Goal: Information Seeking & Learning: Learn about a topic

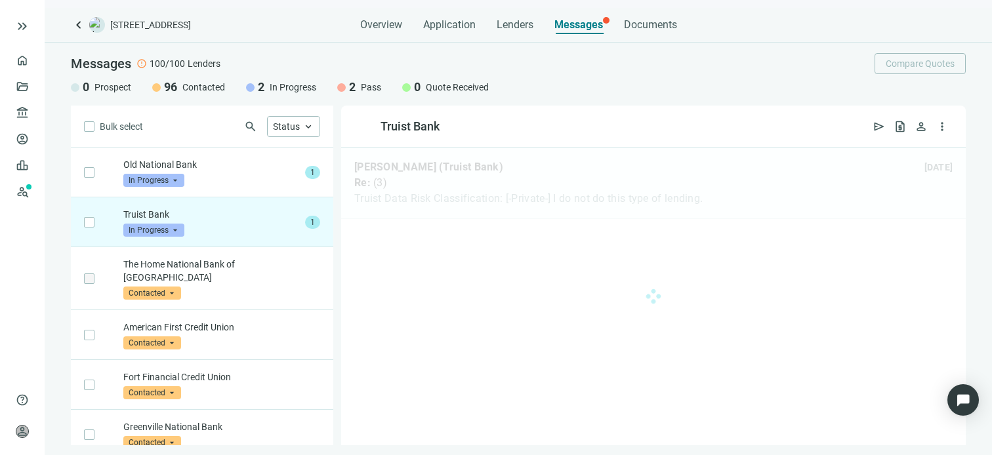
scroll to position [50, 0]
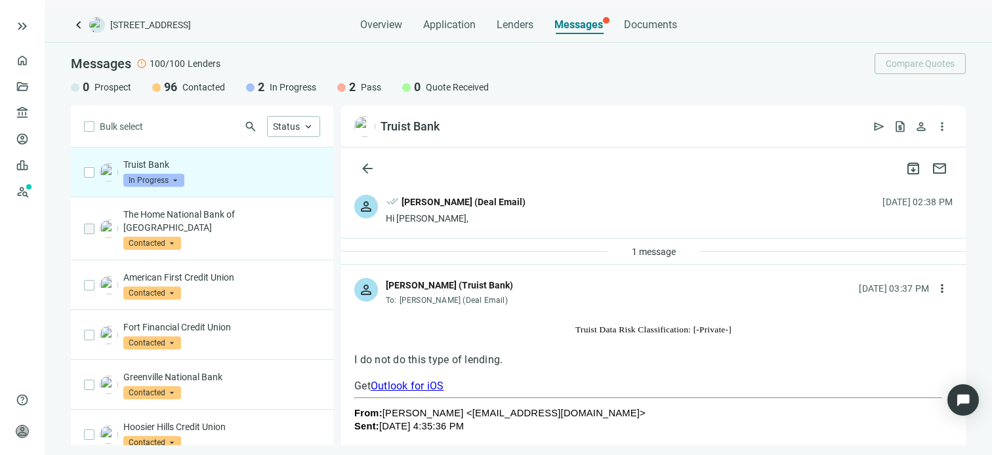
click at [172, 181] on span "In Progress" at bounding box center [153, 180] width 61 height 13
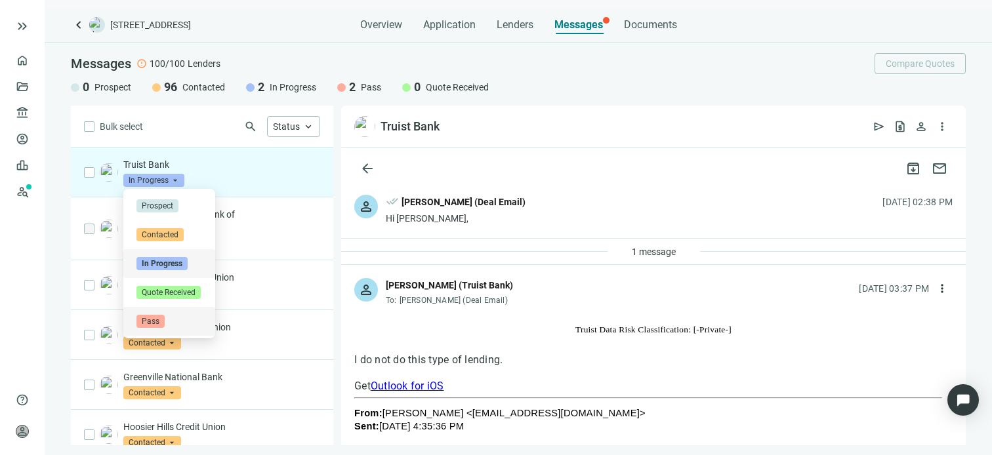
click at [149, 322] on span "Pass" at bounding box center [150, 321] width 28 height 13
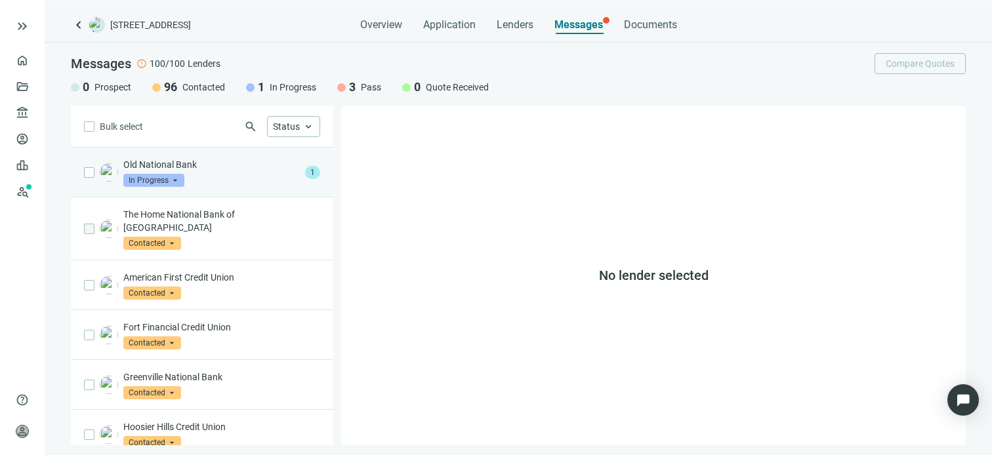
click at [204, 171] on div "Old National Bank In Progress arrow_drop_down" at bounding box center [211, 172] width 177 height 29
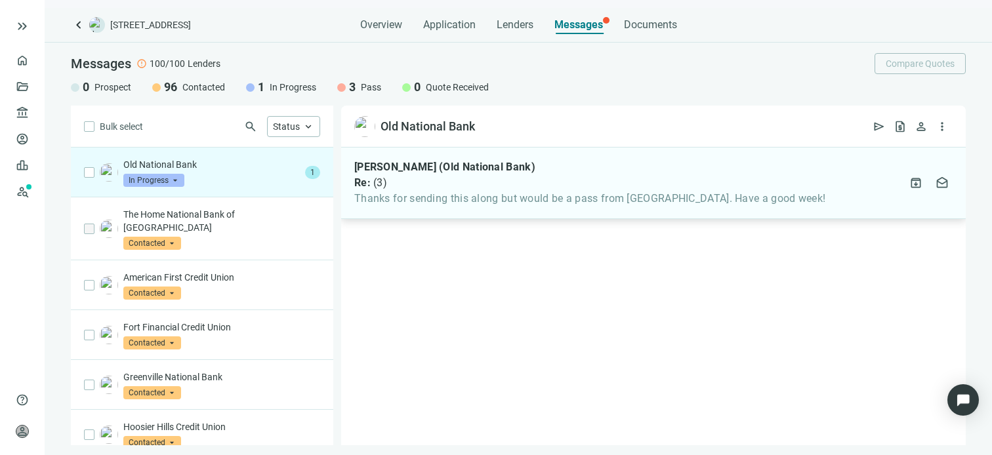
click at [437, 196] on span "Thanks for sending this along but would be a pass from us. Have a good week!" at bounding box center [589, 198] width 471 height 13
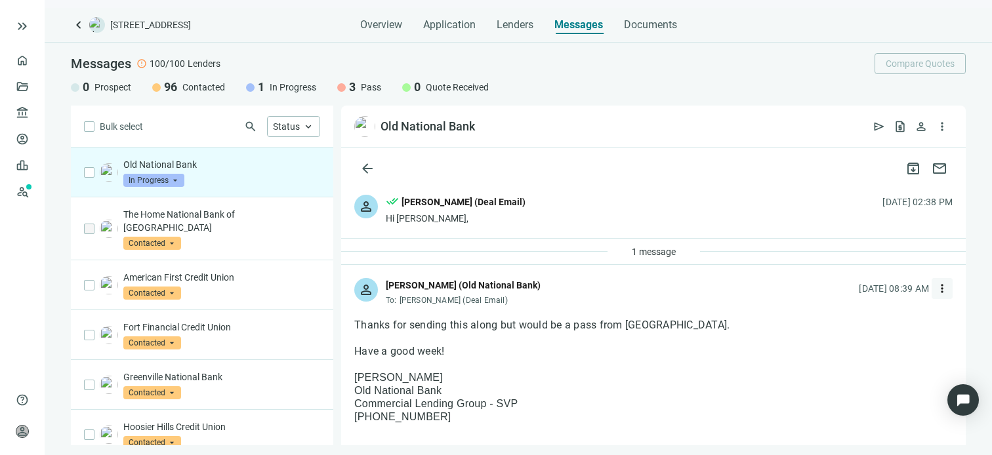
click at [936, 289] on span "more_vert" at bounding box center [942, 288] width 13 height 13
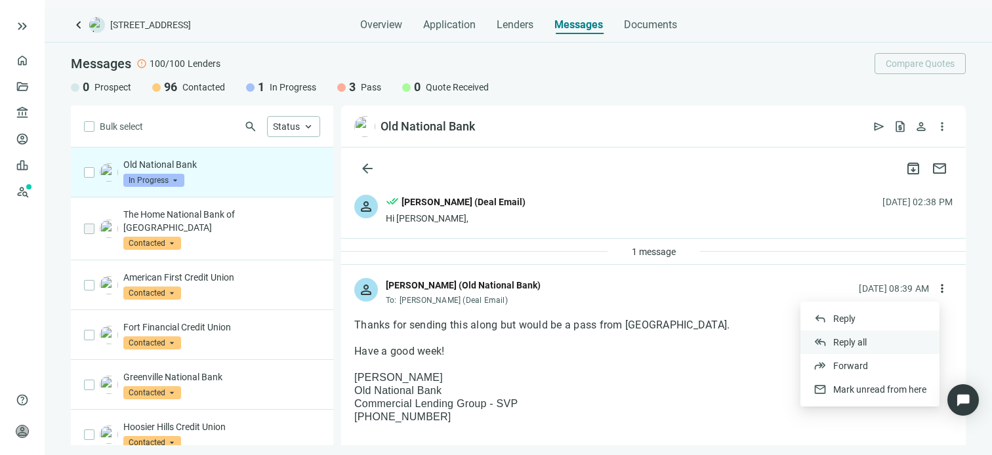
click at [864, 341] on span "Reply all" at bounding box center [849, 342] width 33 height 10
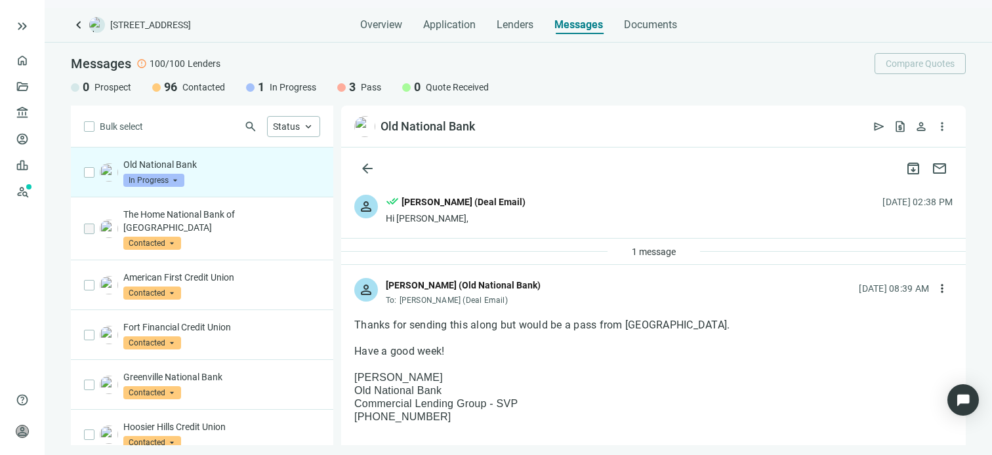
type textarea "**********"
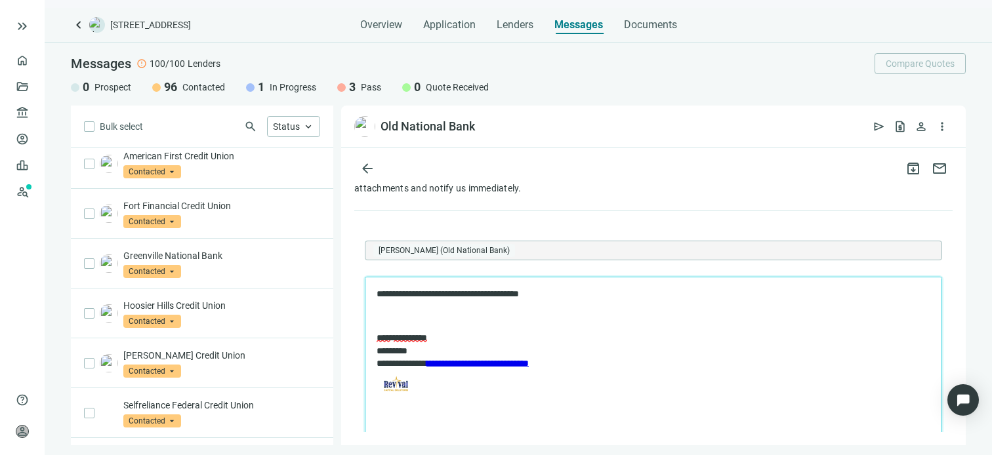
scroll to position [262, 0]
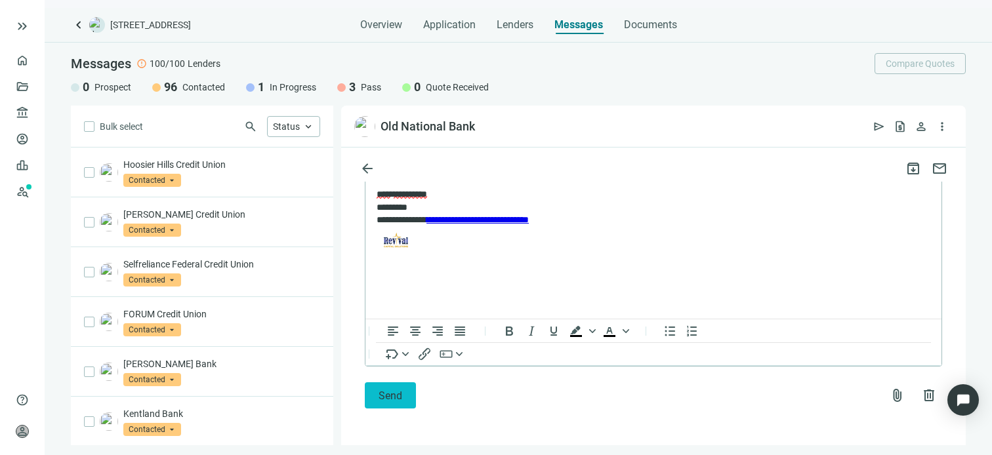
click at [375, 390] on button "Send" at bounding box center [390, 396] width 51 height 26
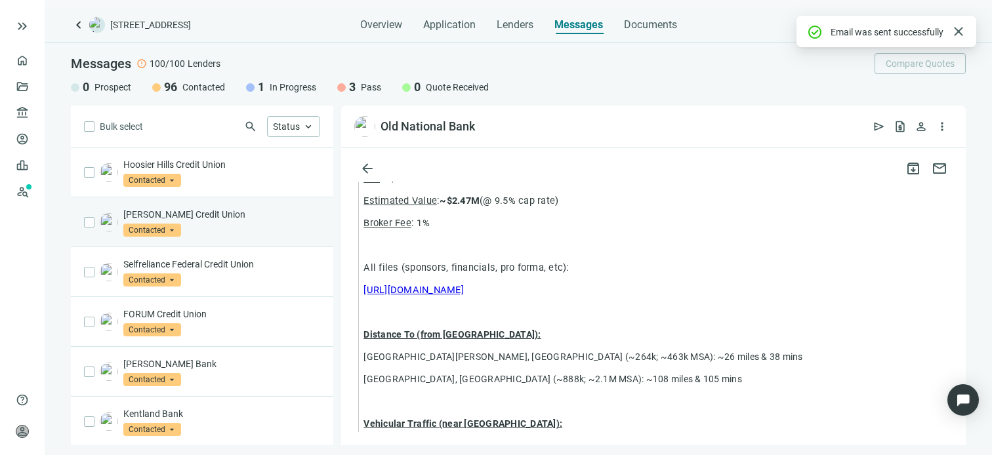
scroll to position [0, 0]
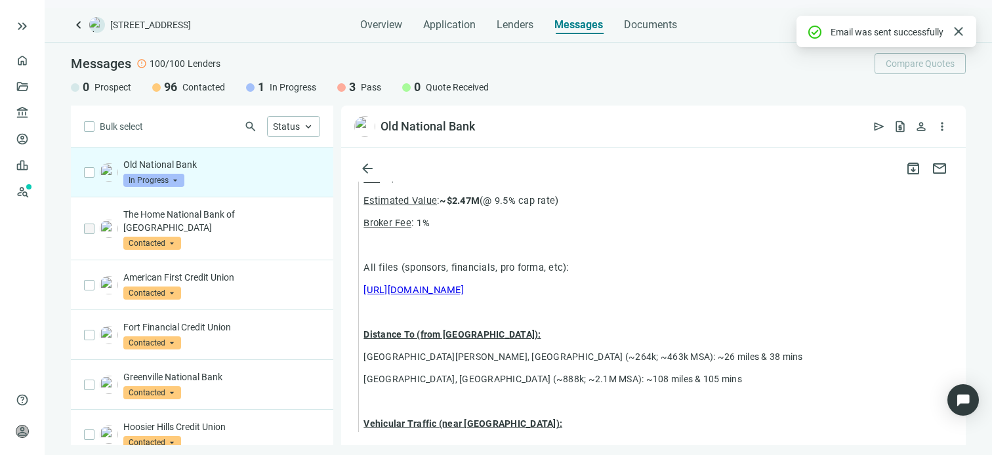
click at [175, 181] on span "In Progress" at bounding box center [153, 180] width 61 height 13
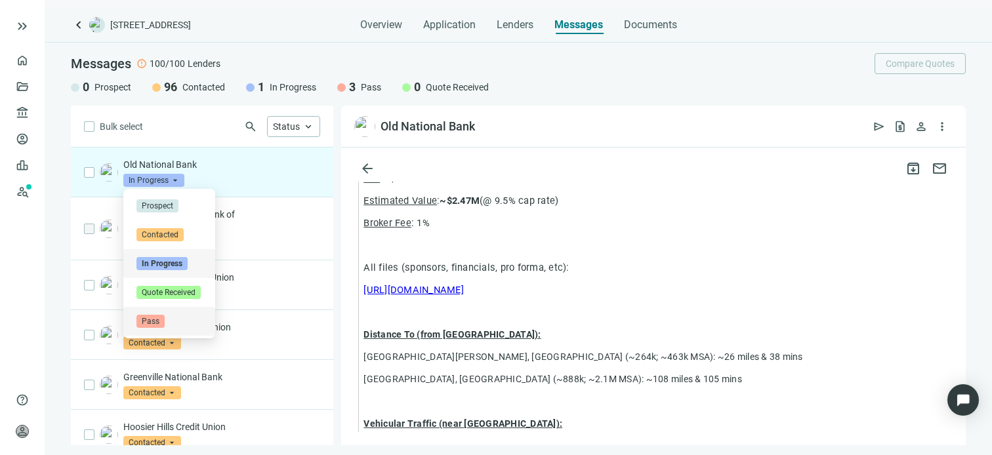
click at [151, 321] on span "Pass" at bounding box center [150, 321] width 28 height 13
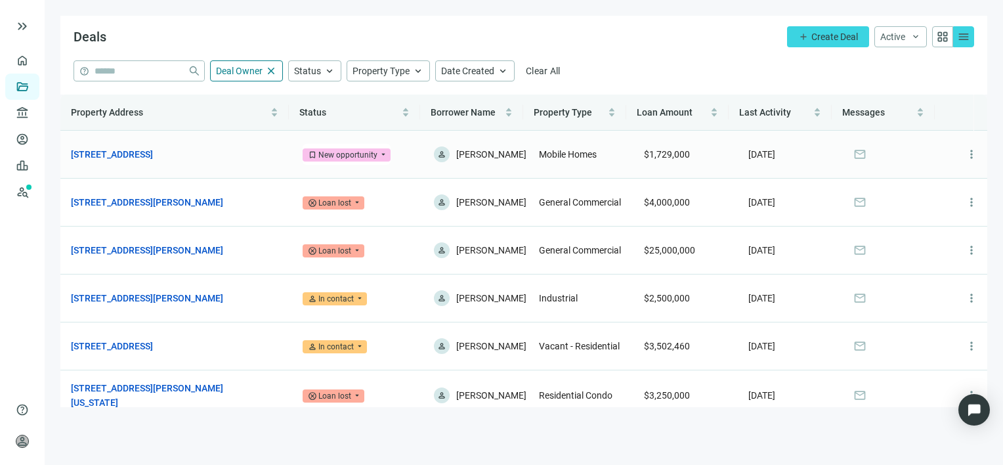
click at [375, 152] on span "bookmark New opportunity" at bounding box center [347, 154] width 88 height 13
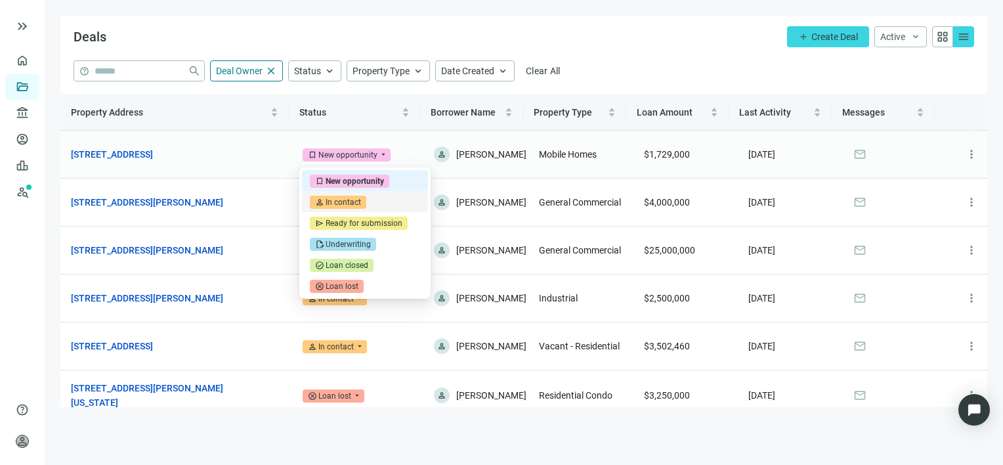
click at [350, 202] on div "In contact" at bounding box center [342, 202] width 35 height 13
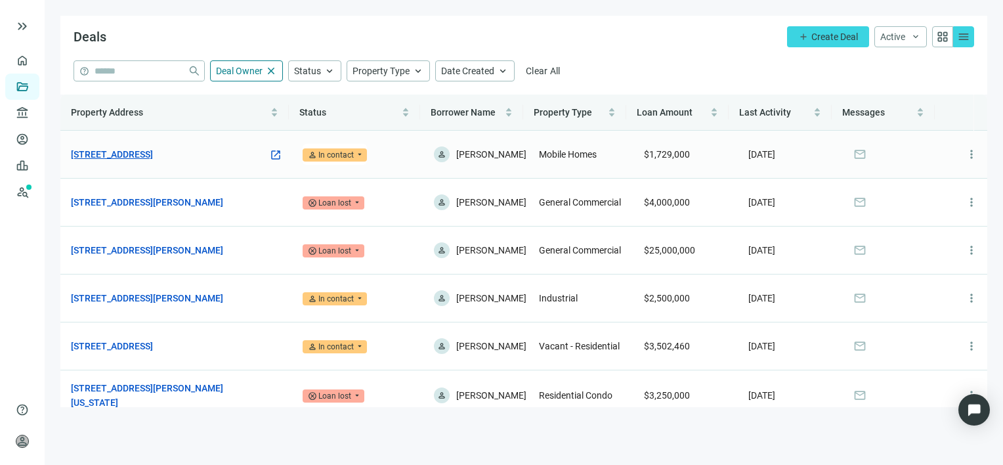
click at [153, 150] on link "[STREET_ADDRESS]" at bounding box center [112, 154] width 82 height 14
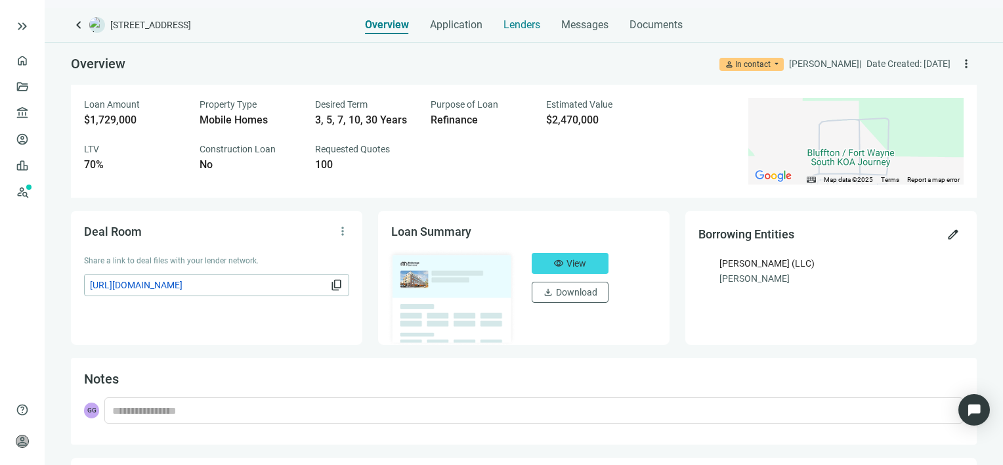
click at [522, 25] on span "Lenders" at bounding box center [521, 24] width 37 height 13
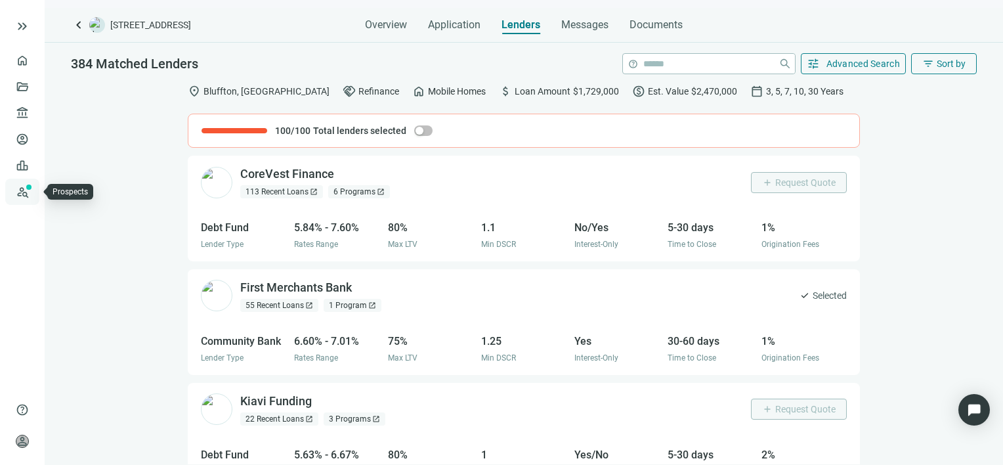
click at [33, 193] on link "Prospects New" at bounding box center [54, 191] width 42 height 26
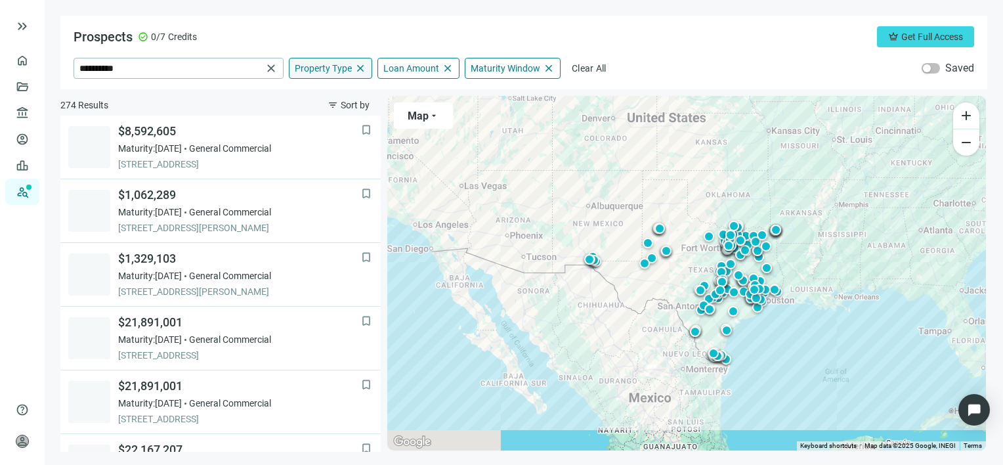
click at [358, 69] on span "close" at bounding box center [360, 68] width 12 height 12
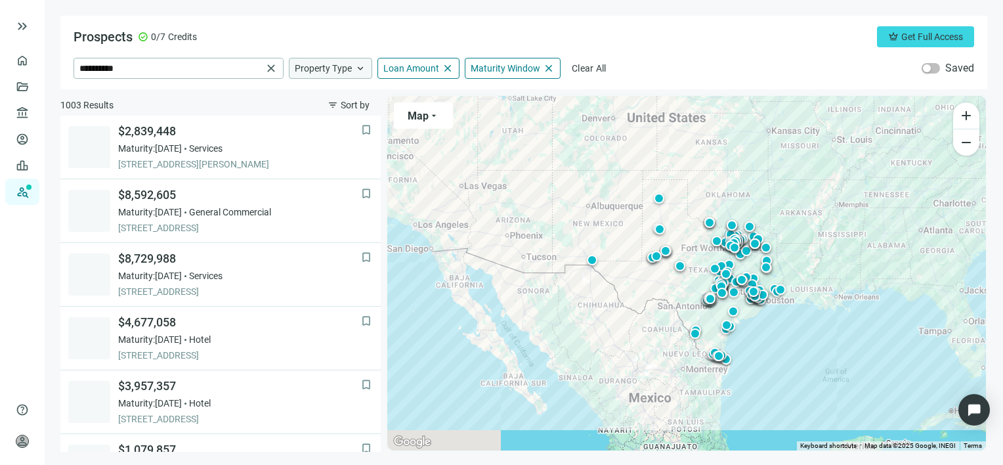
click at [361, 71] on span "keyboard_arrow_up" at bounding box center [360, 68] width 12 height 12
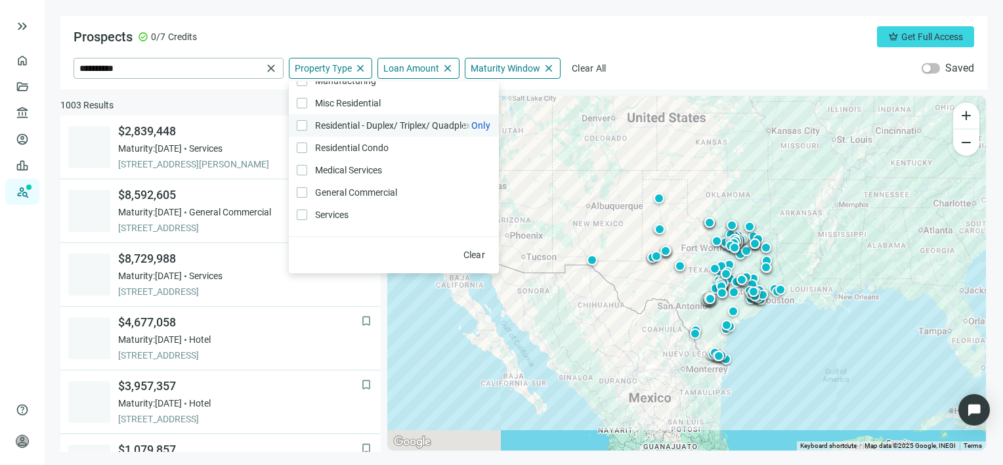
scroll to position [280, 0]
click at [749, 56] on div "**********" at bounding box center [523, 52] width 927 height 73
